Goal: Transaction & Acquisition: Purchase product/service

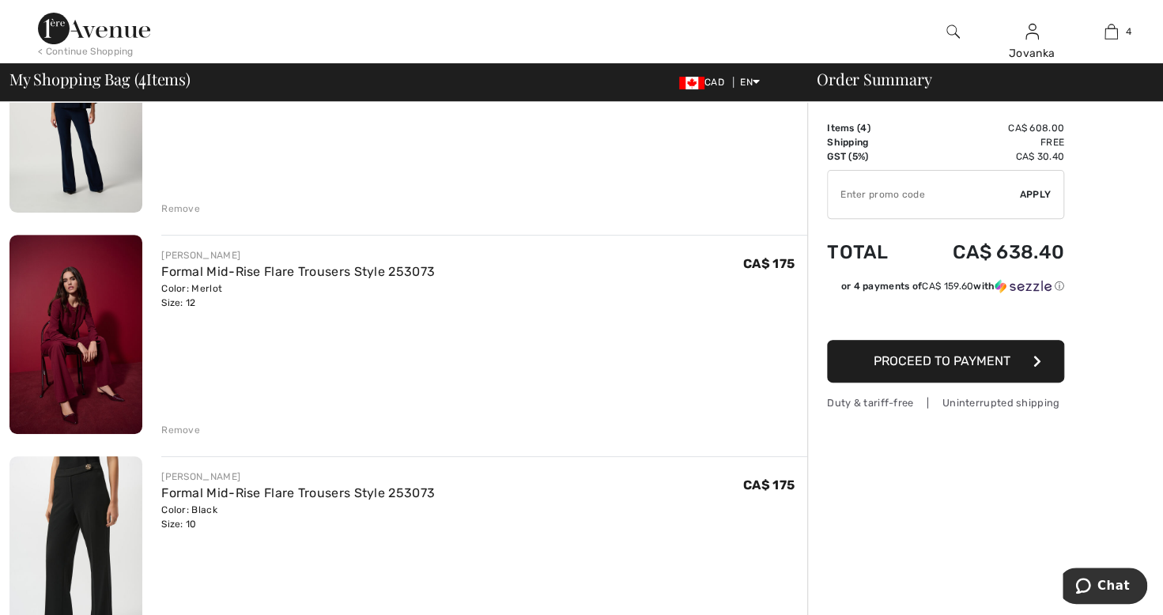
scroll to position [221, 0]
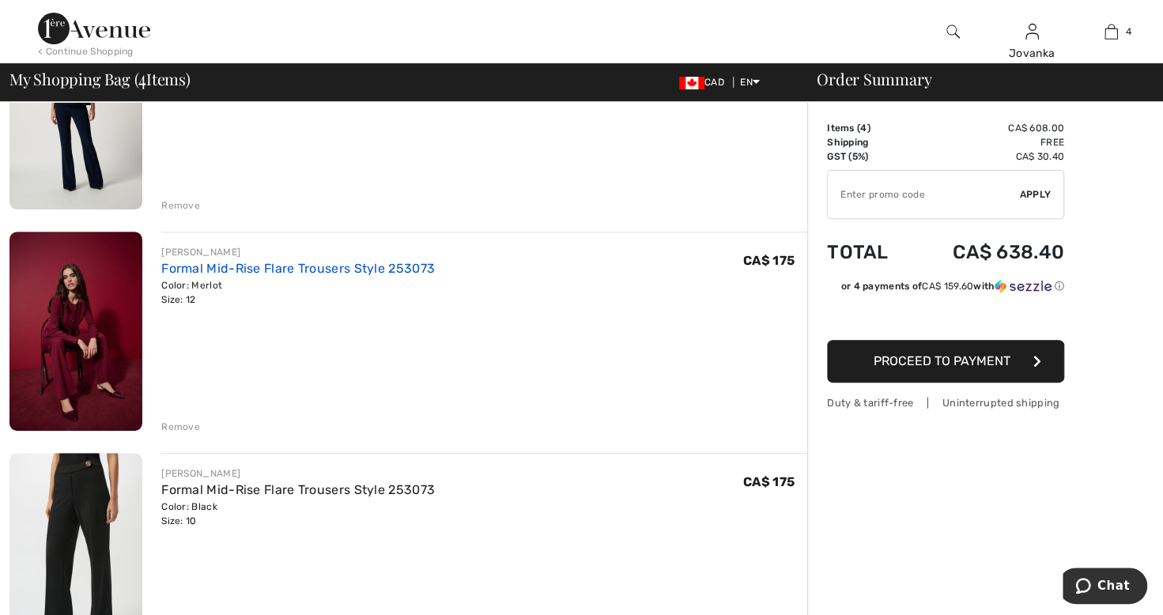
click at [260, 262] on link "Formal Mid-Rise Flare Trousers Style 253073" at bounding box center [298, 268] width 274 height 15
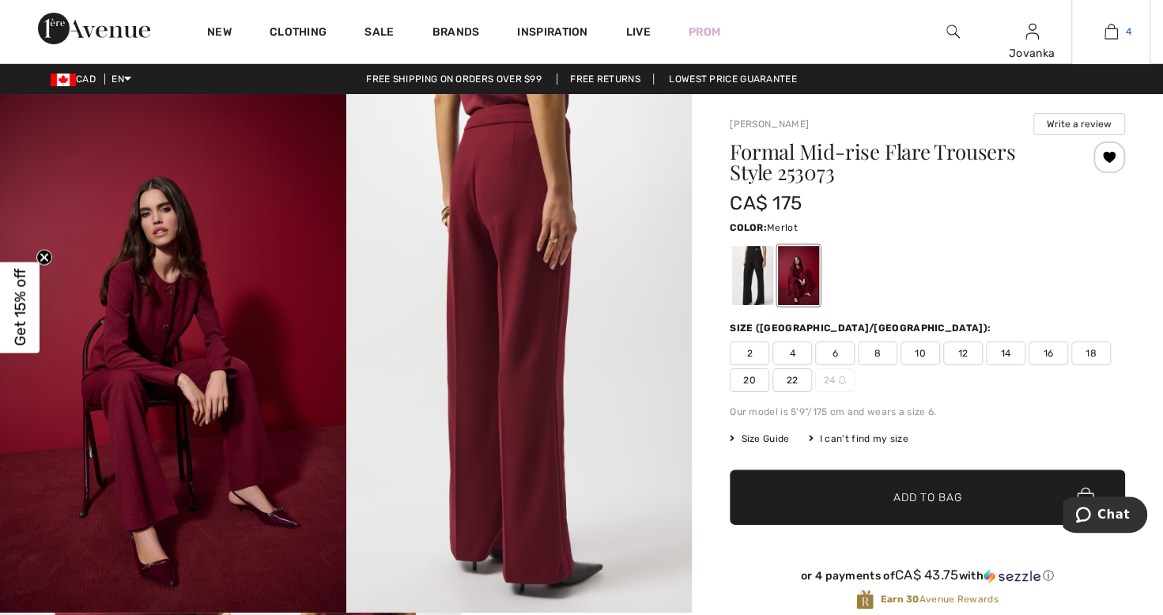
click at [1118, 37] on link "4" at bounding box center [1111, 31] width 78 height 19
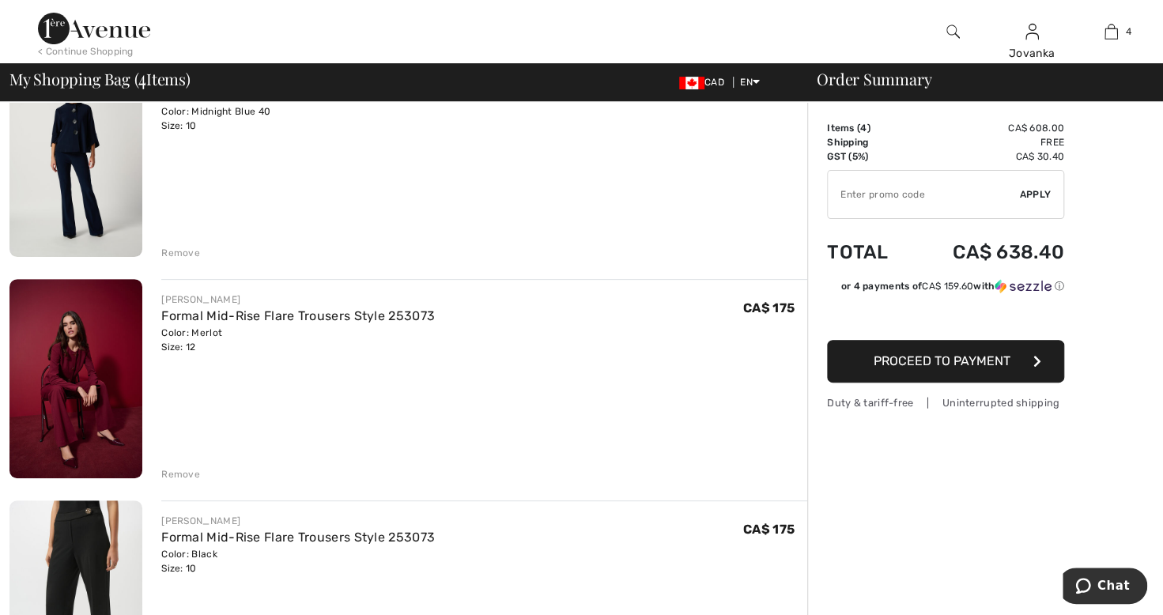
scroll to position [177, 0]
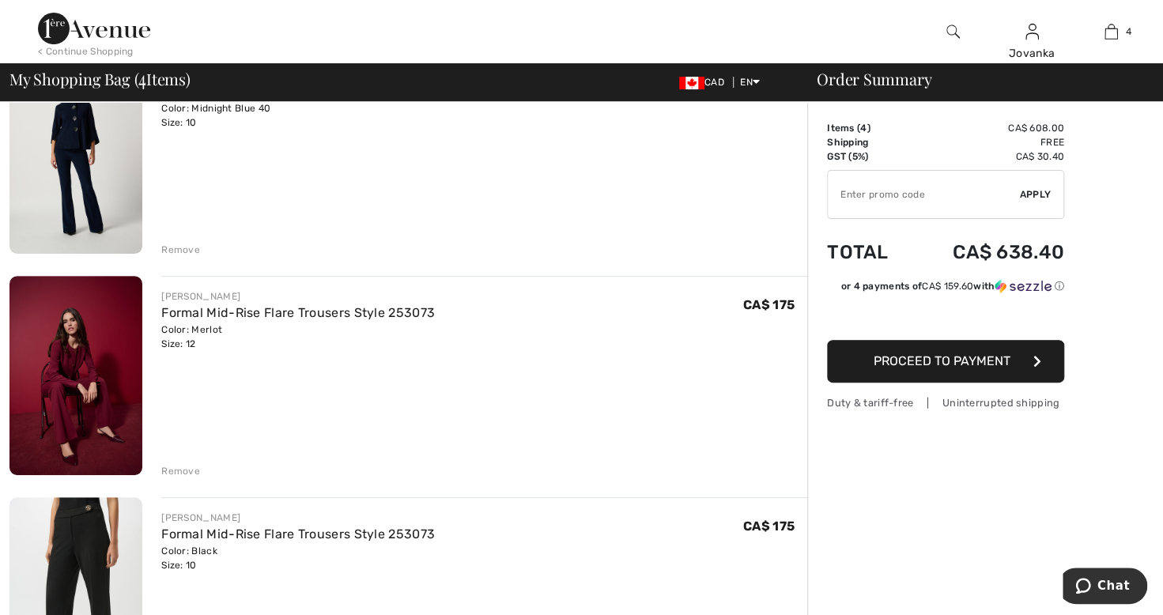
click at [177, 475] on div "Remove" at bounding box center [180, 471] width 39 height 14
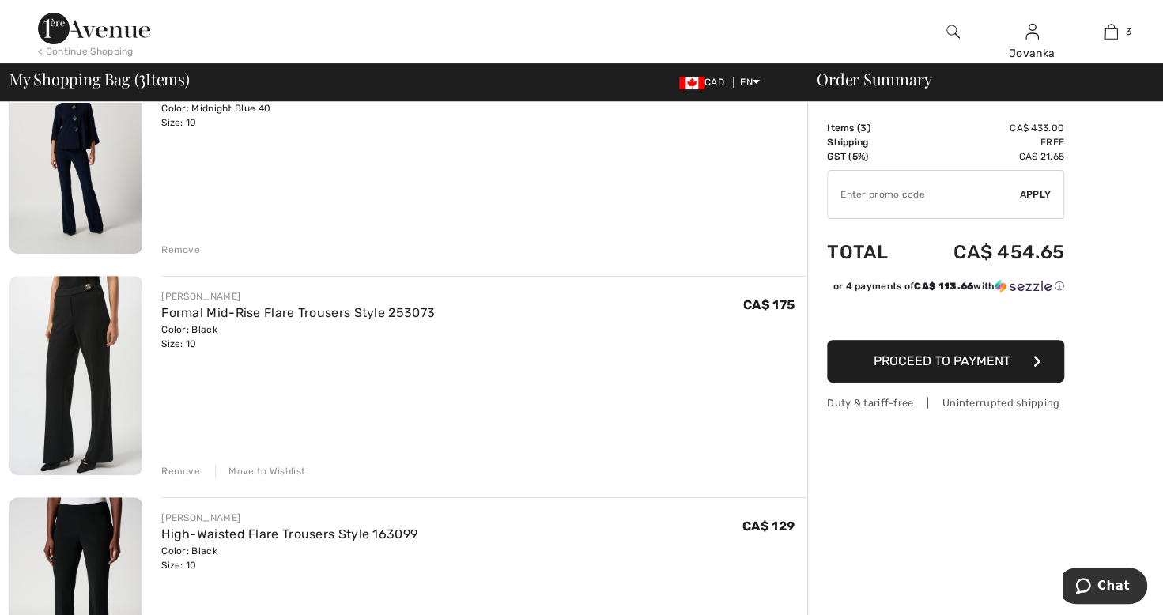
click at [251, 475] on div "Move to Wishlist" at bounding box center [260, 471] width 90 height 14
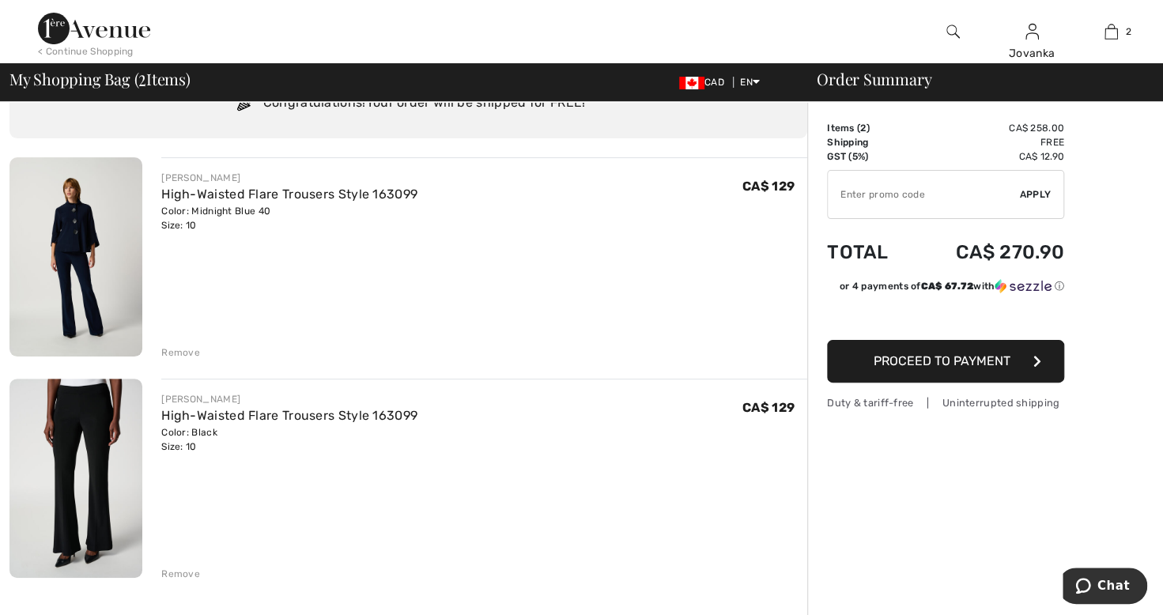
scroll to position [75, 0]
